Goal: Task Accomplishment & Management: Manage account settings

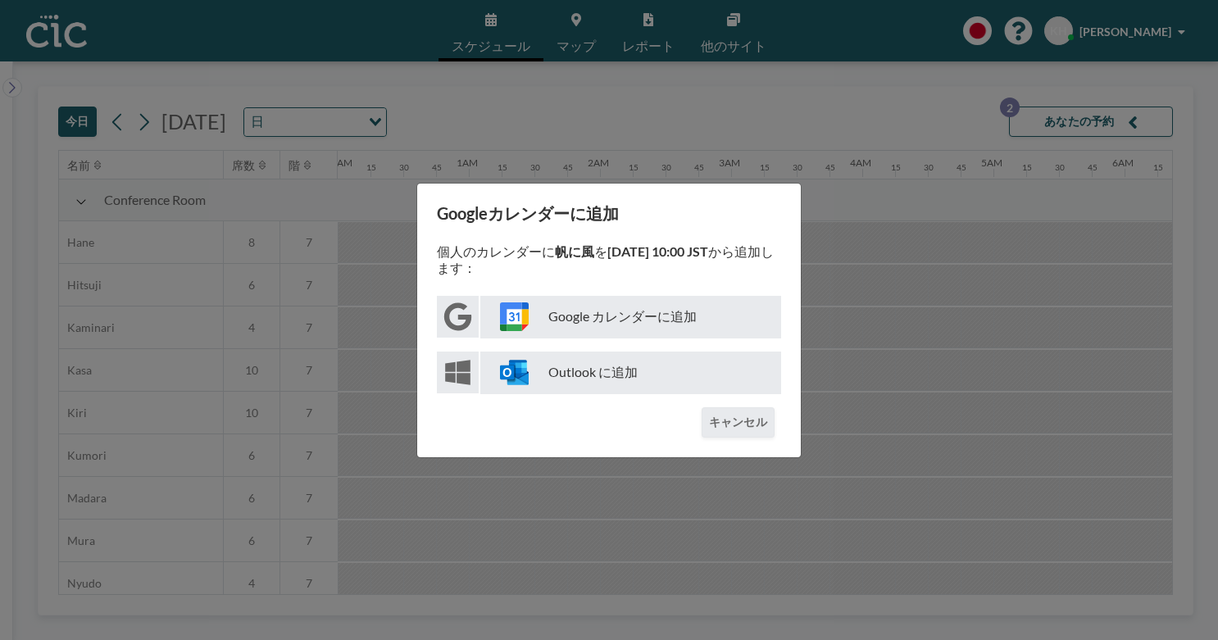
scroll to position [0, 1038]
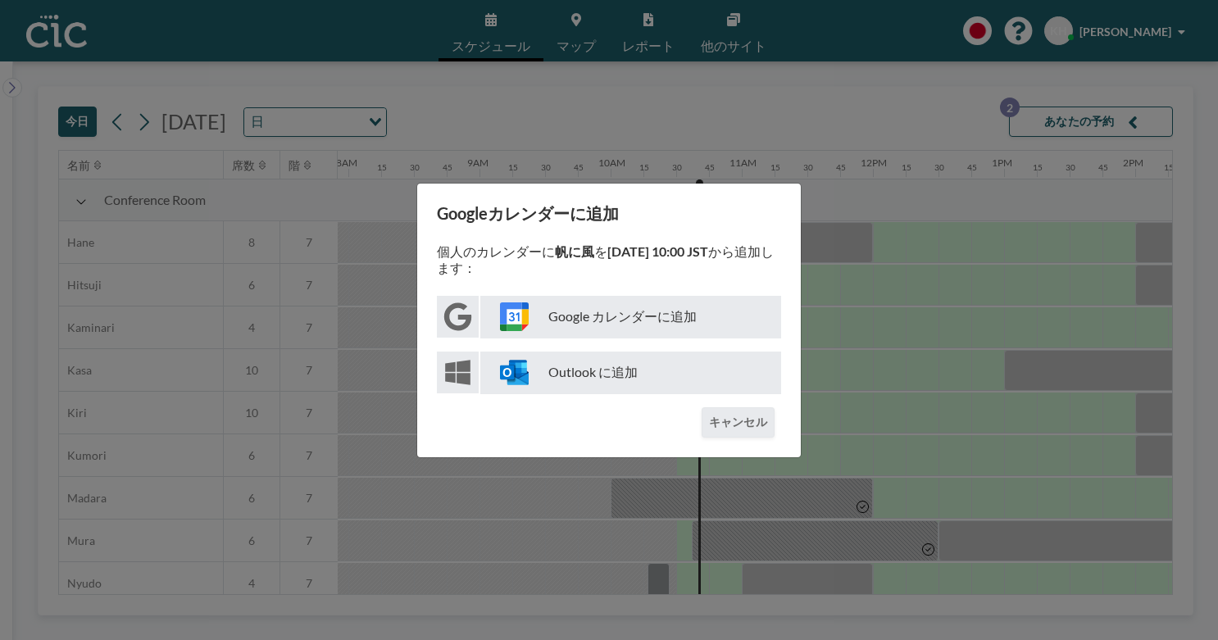
click at [743, 150] on div "Googleカレンダーに追加 個人のカレンダーに 帆に風 を [DATE] 10:00 JST から追加します： Google カレンダーに追加 Outloo…" at bounding box center [609, 320] width 1218 height 640
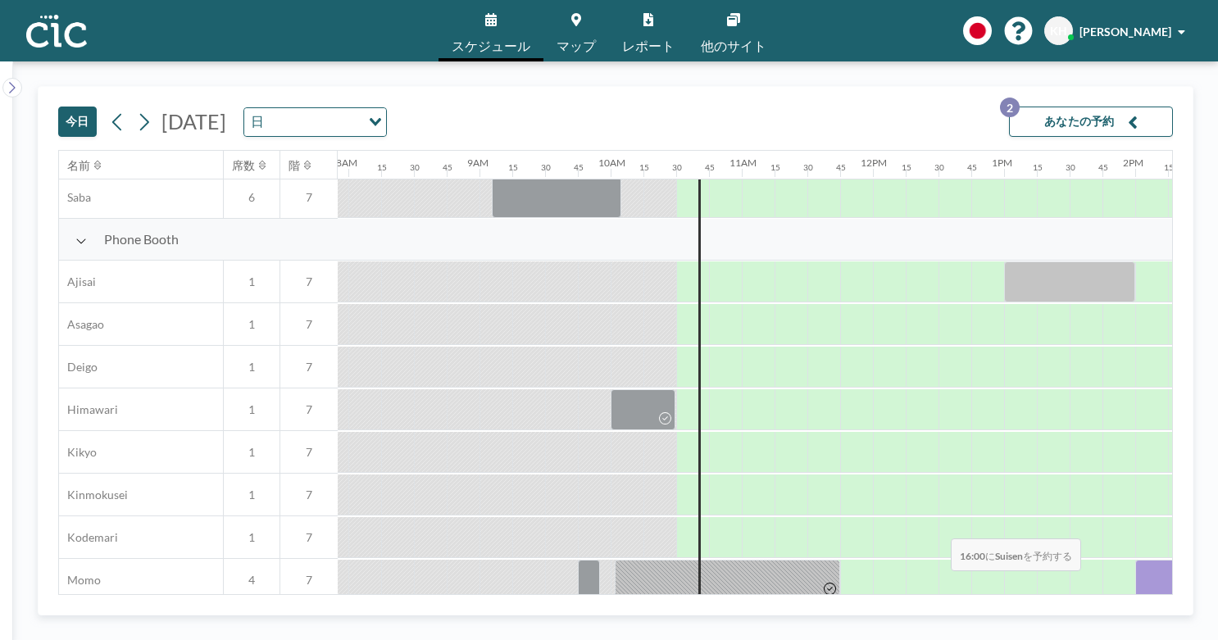
scroll to position [422, 1038]
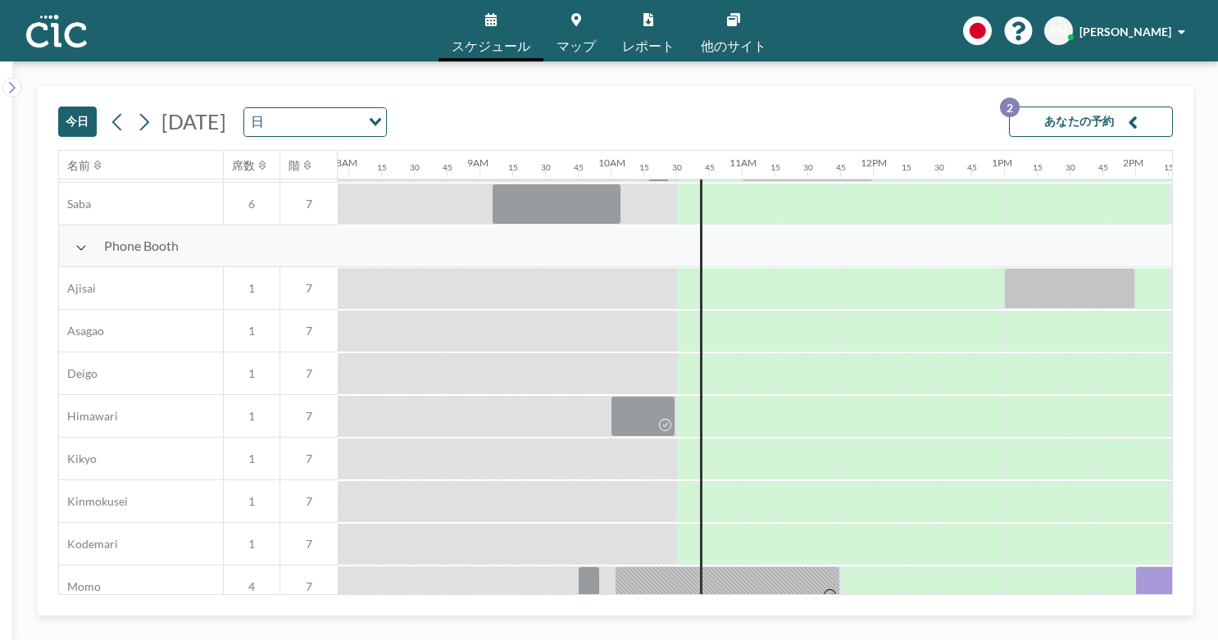
click at [572, 24] on link "マップ" at bounding box center [576, 30] width 66 height 61
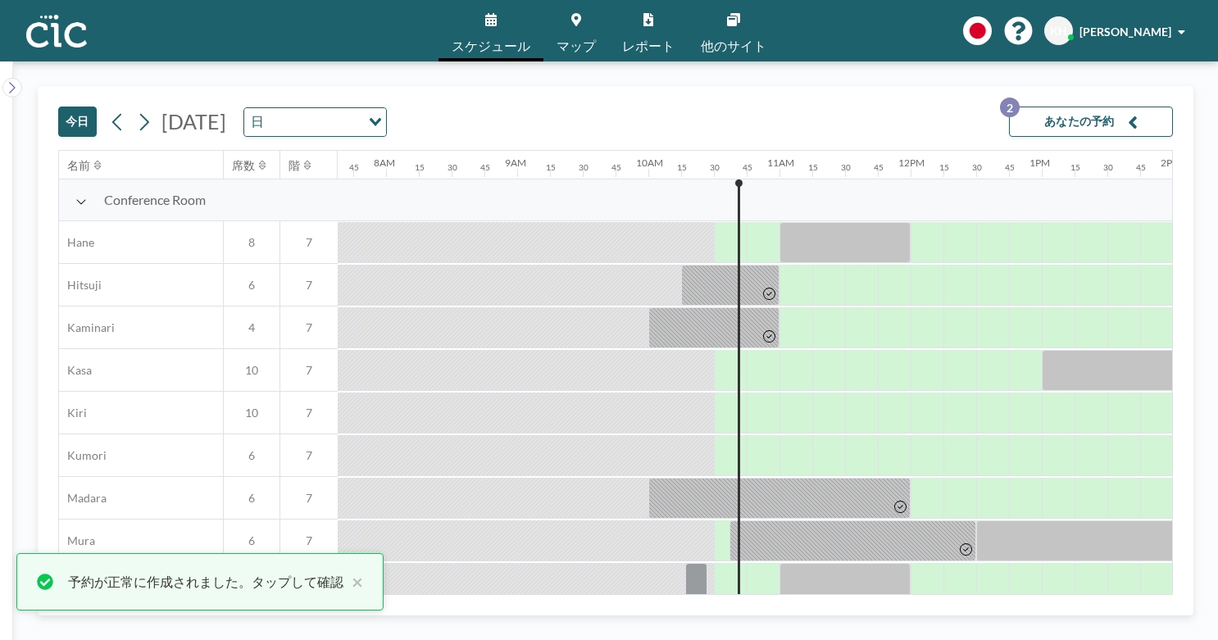
scroll to position [0, 1091]
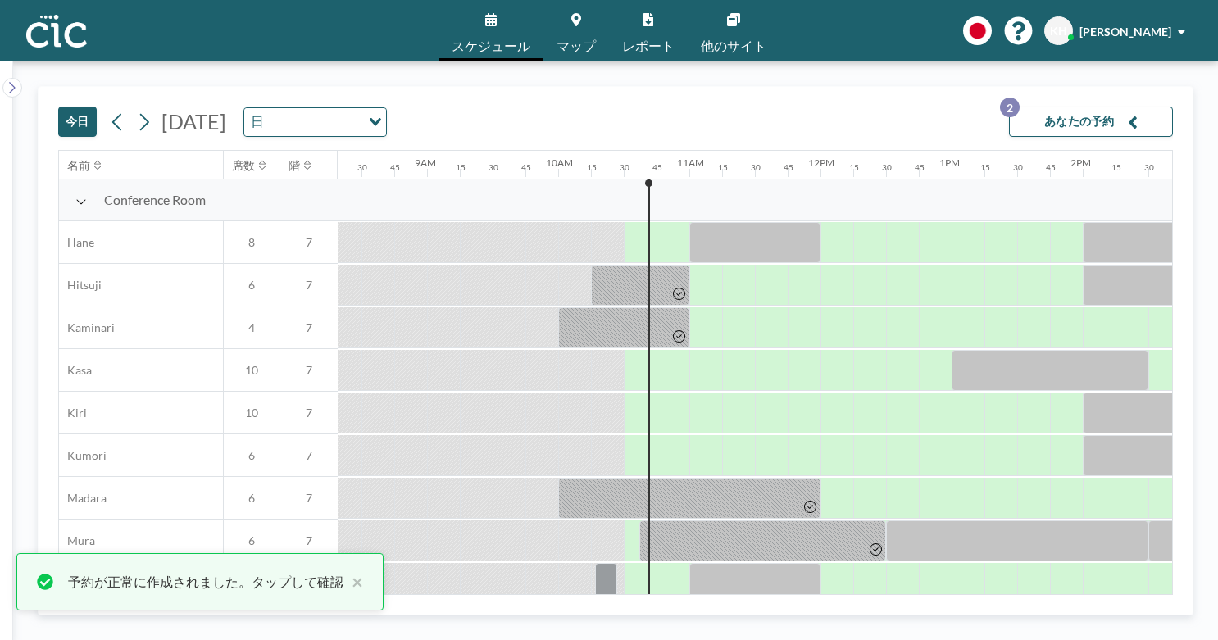
click at [1088, 107] on button "あなたの予約 2" at bounding box center [1091, 122] width 164 height 30
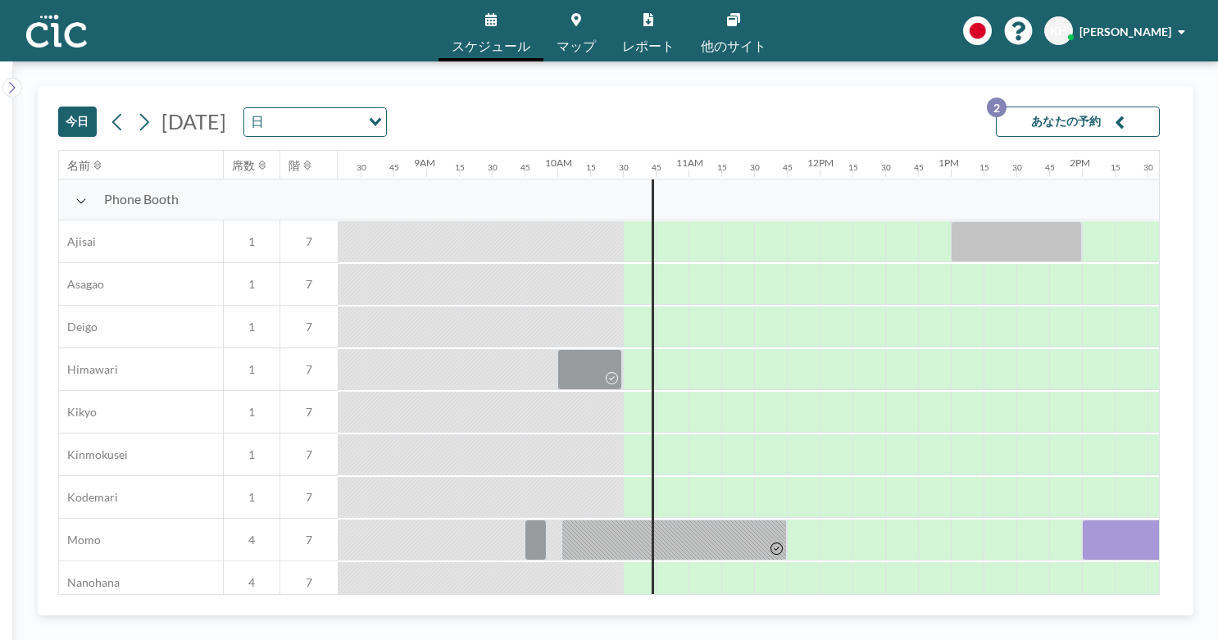
scroll to position [600, 1091]
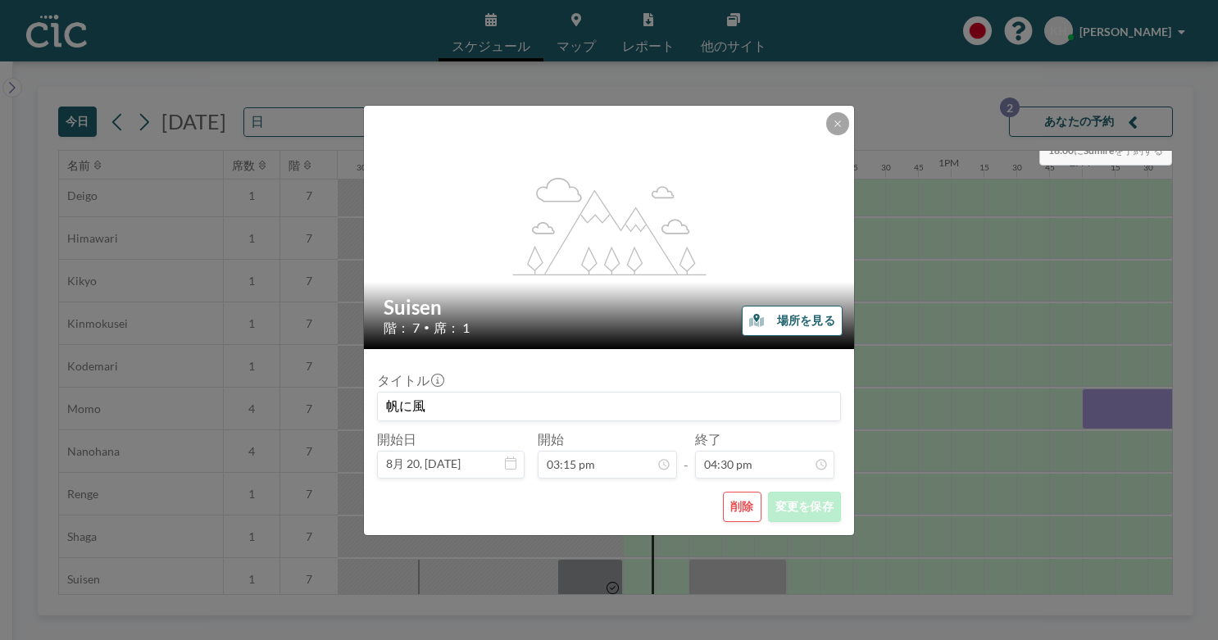
click at [1118, 94] on div "flex-grow: 1.2; Suisen 階： 7 • 席： 1 場所を見る タイトル 帆に風 開始日 8月 20, 2025 開始 03:15 pm -…" at bounding box center [609, 320] width 1218 height 640
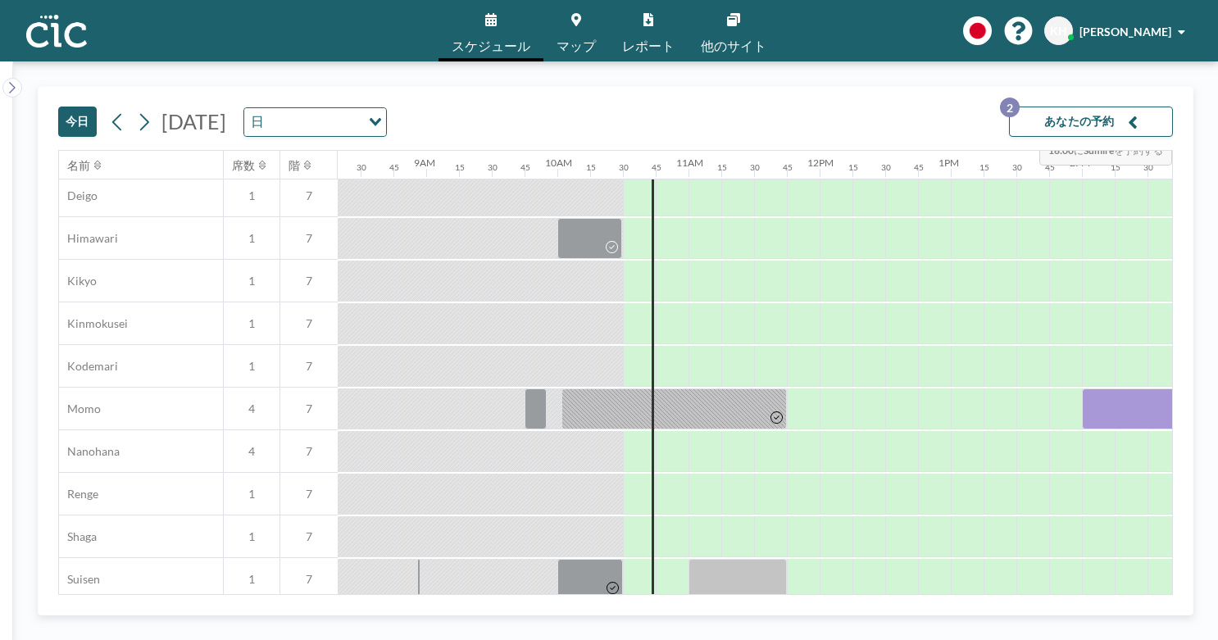
click at [1108, 107] on button "あなたの予約 2" at bounding box center [1091, 122] width 164 height 30
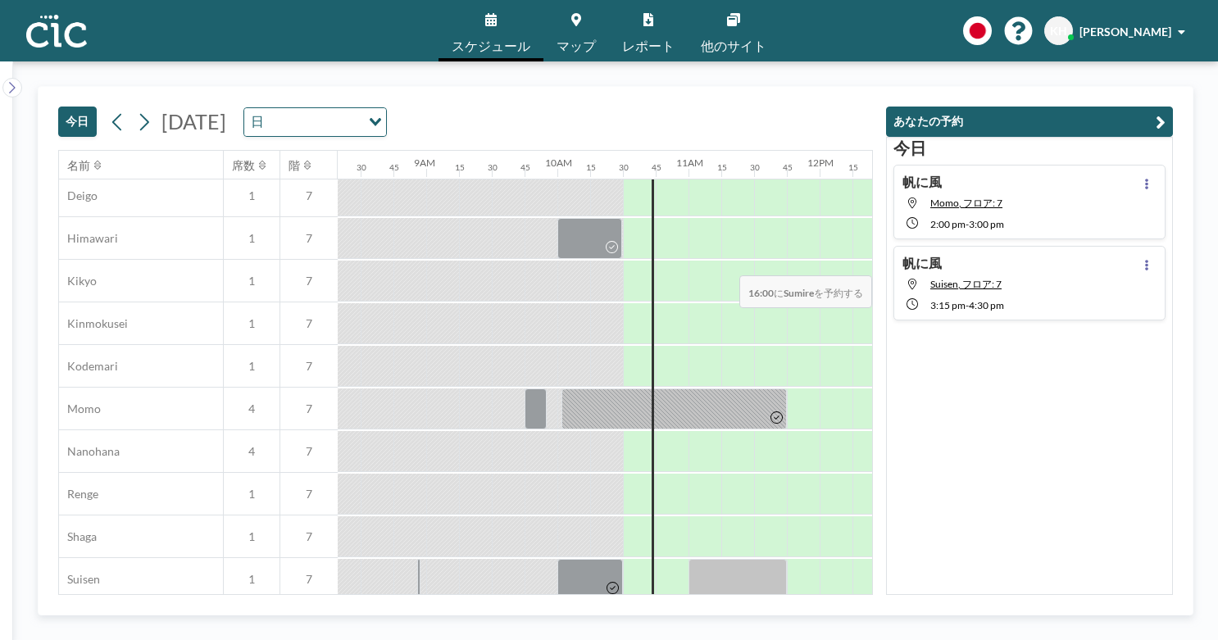
click at [1096, 246] on div "帆に風 Suisen, フロア: 7 3:15 PM - 4:30 PM" at bounding box center [1029, 283] width 272 height 75
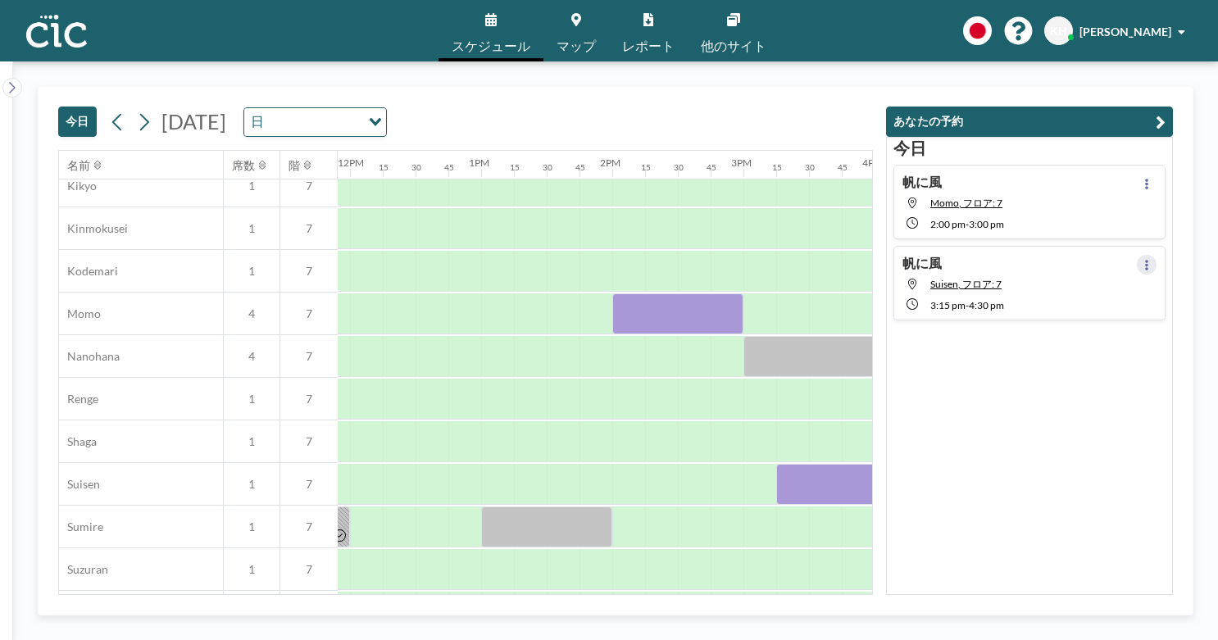
scroll to position [711, 1598]
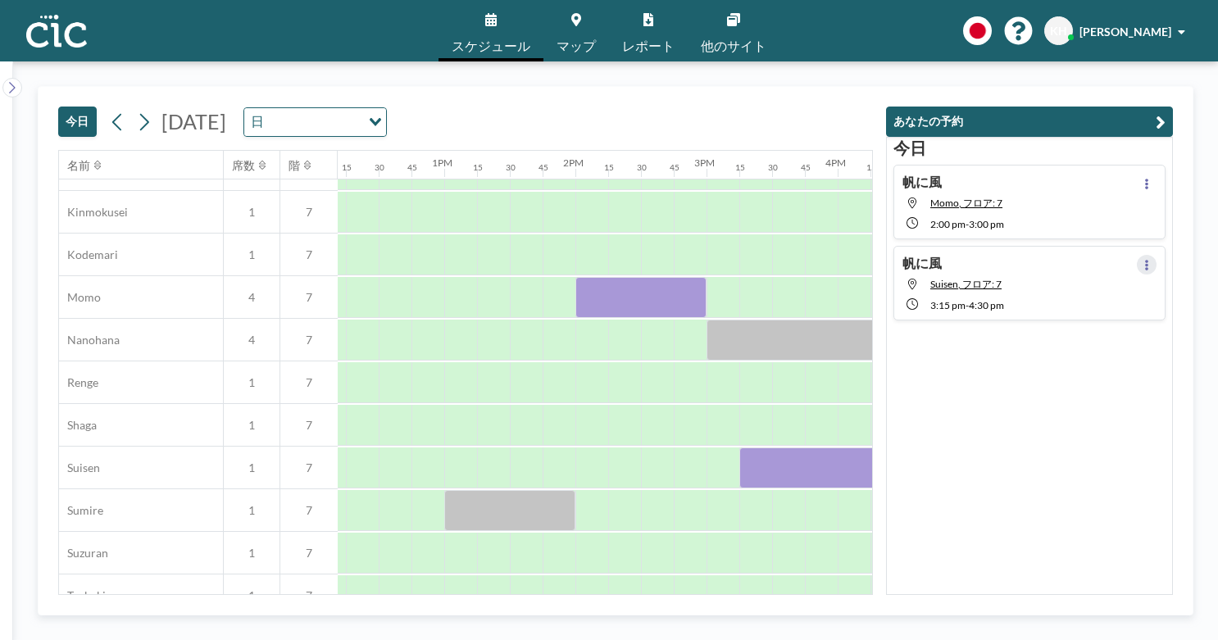
click at [1156, 255] on button at bounding box center [1146, 265] width 20 height 20
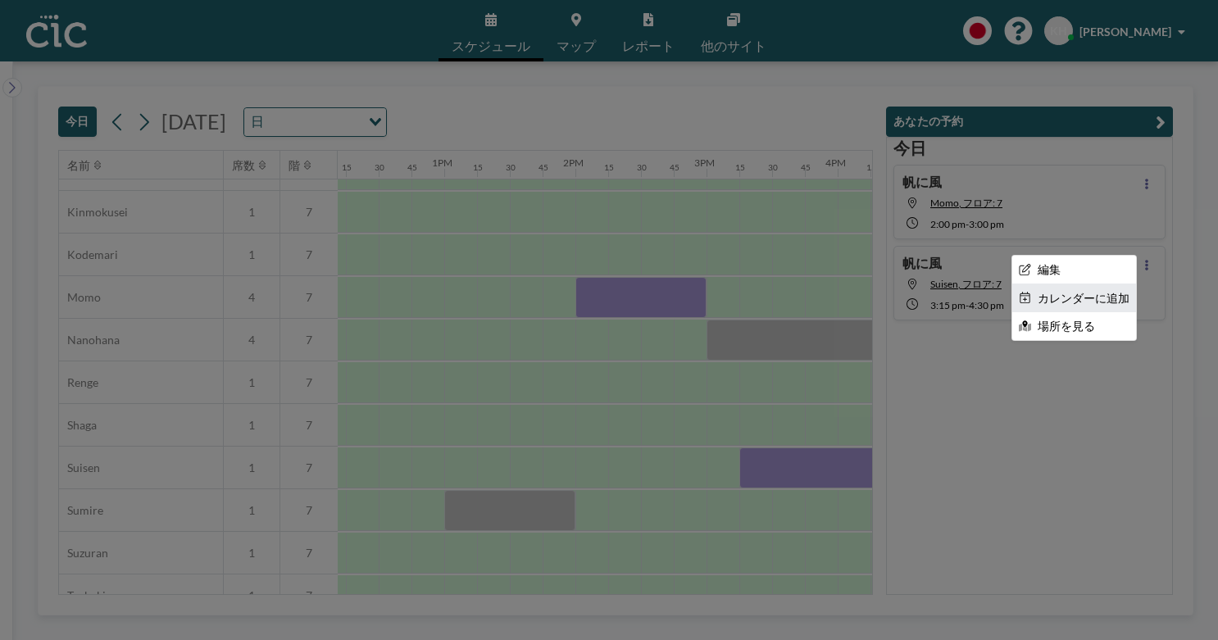
click at [1109, 284] on li "カレンダーに追加" at bounding box center [1074, 298] width 124 height 28
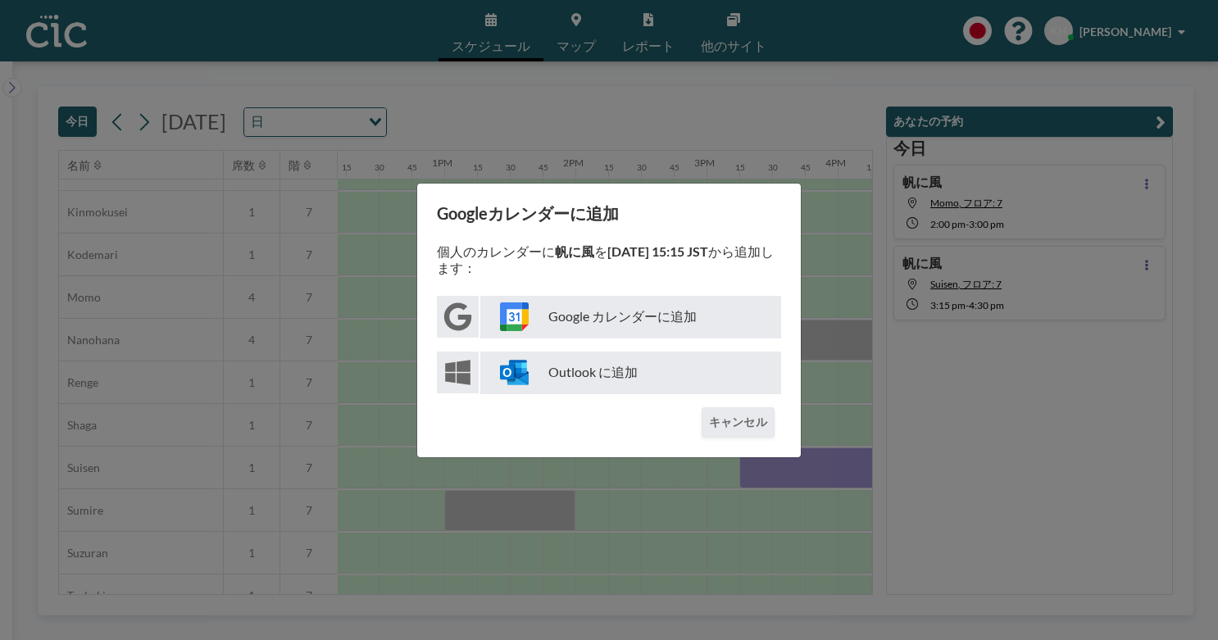
click at [571, 312] on p "Google カレンダーに追加" at bounding box center [630, 317] width 301 height 43
